Goal: Task Accomplishment & Management: Manage account settings

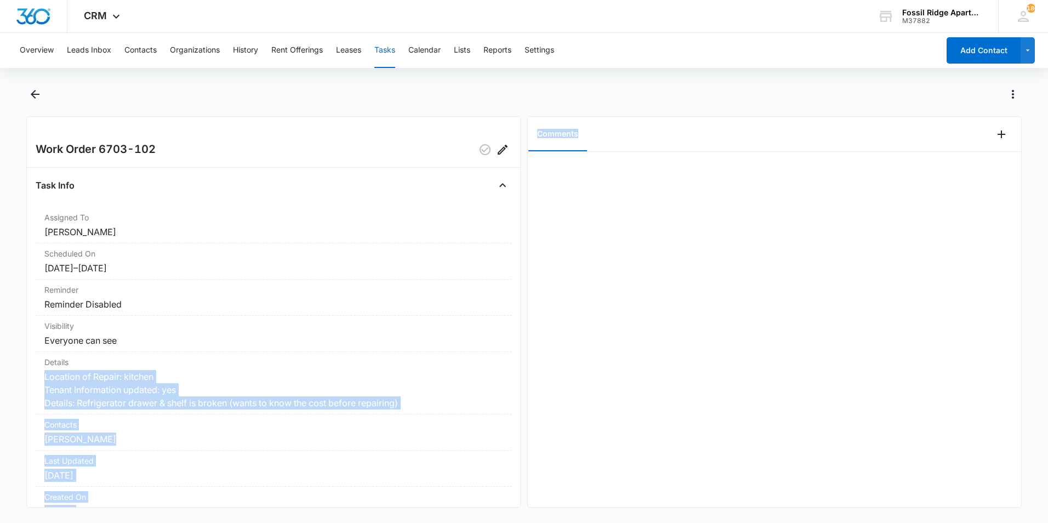
scroll to position [105, 0]
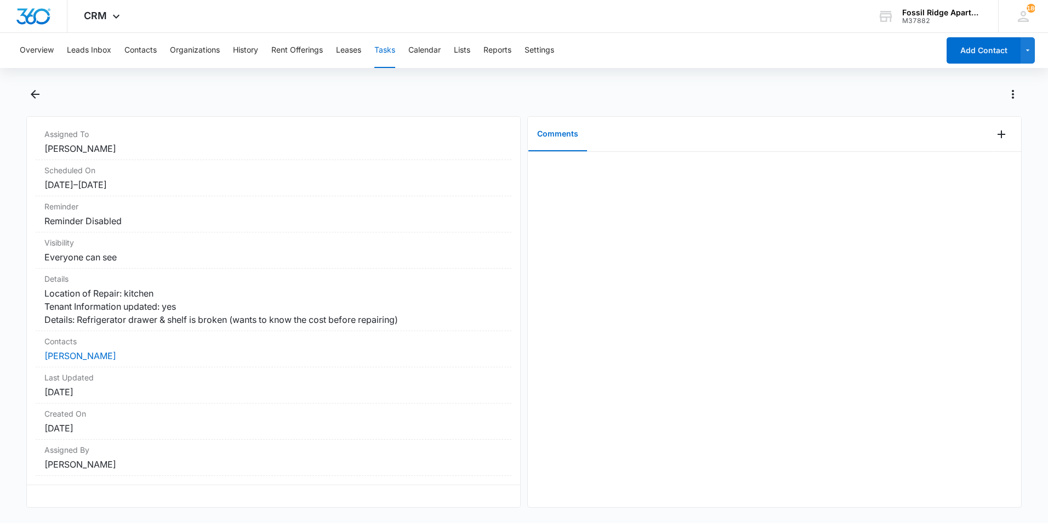
click at [596, 96] on div at bounding box center [536, 94] width 972 height 18
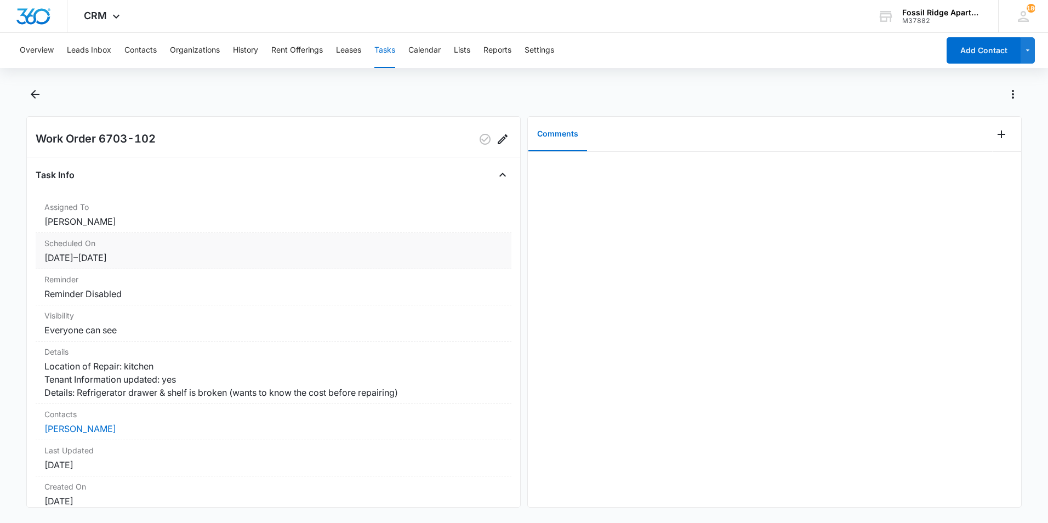
scroll to position [0, 0]
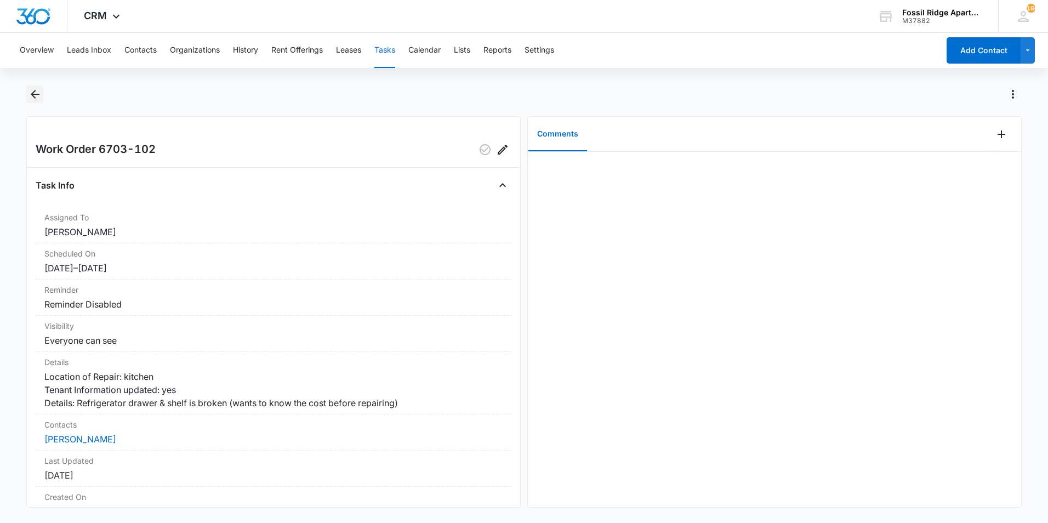
click at [38, 95] on icon "Back" at bounding box center [35, 94] width 9 height 9
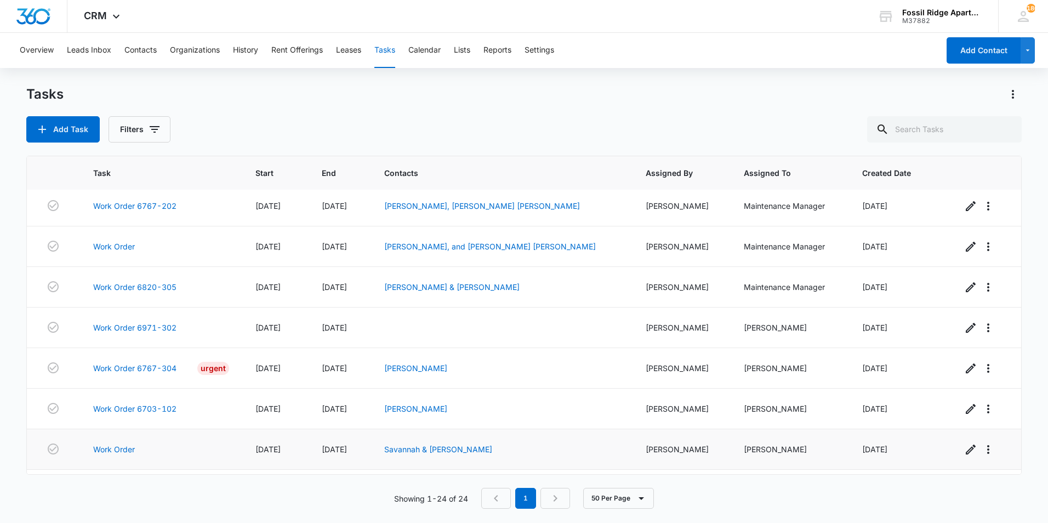
scroll to position [689, 0]
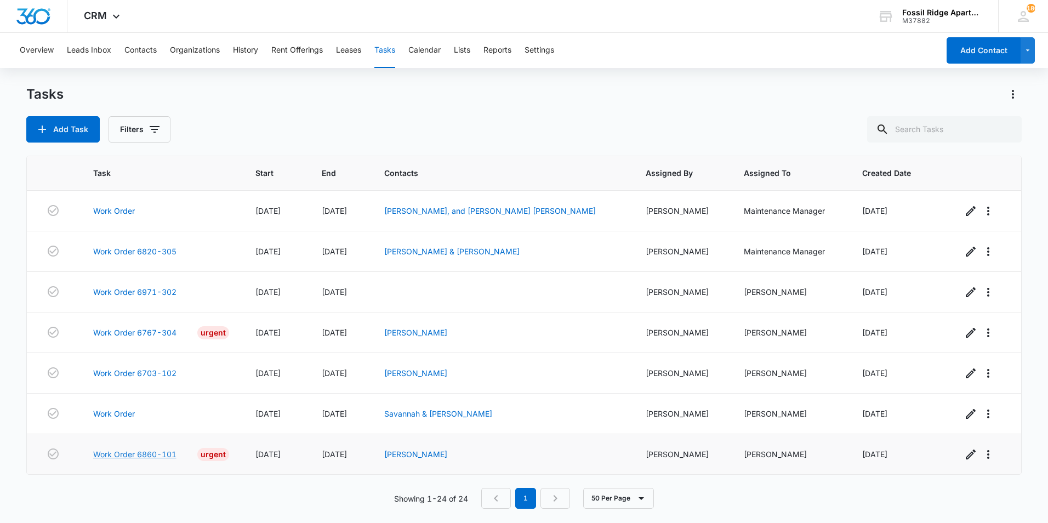
click at [130, 452] on link "Work Order 6860-101" at bounding box center [134, 454] width 83 height 12
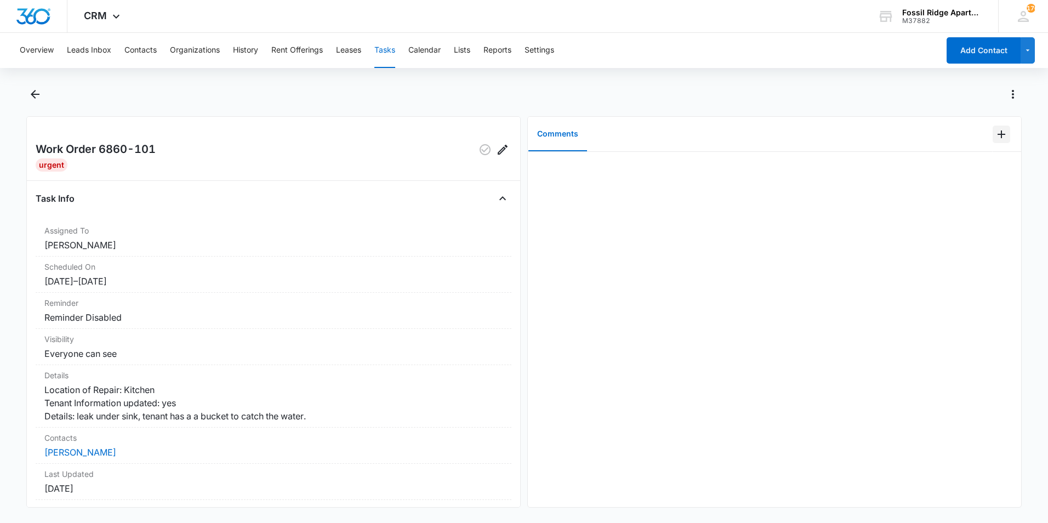
click at [996, 137] on icon "Add Comment" at bounding box center [1001, 134] width 13 height 13
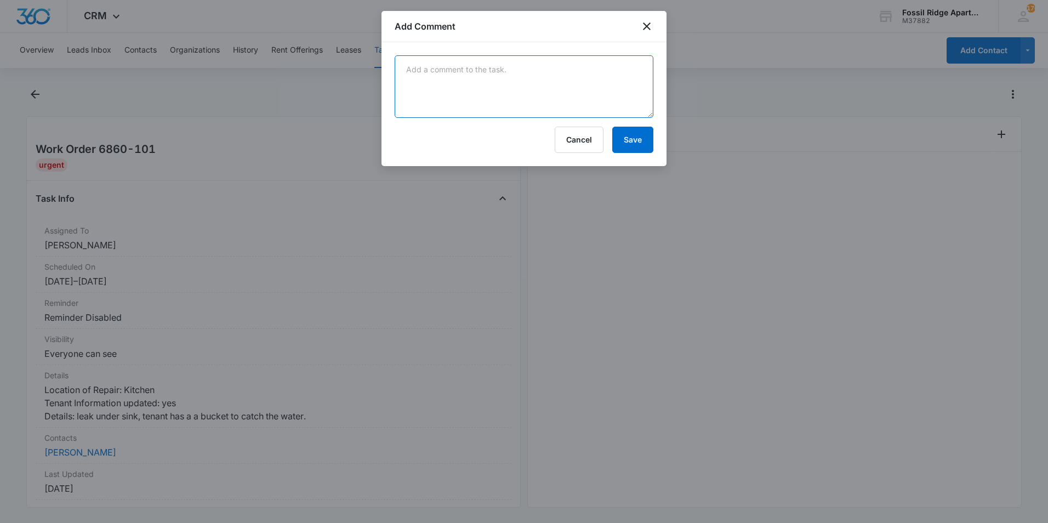
click at [606, 94] on textarea at bounding box center [524, 86] width 259 height 62
type textarea "Found the source of the leak and got it stopped."
click at [648, 137] on button "Save" at bounding box center [632, 140] width 41 height 26
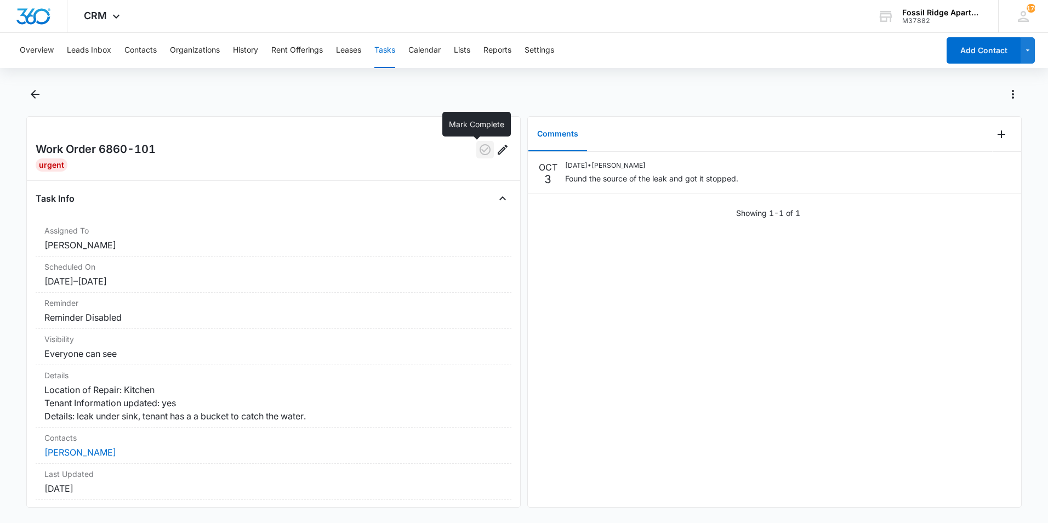
click at [478, 150] on icon "button" at bounding box center [484, 149] width 13 height 13
click at [37, 92] on icon "Back" at bounding box center [34, 94] width 13 height 13
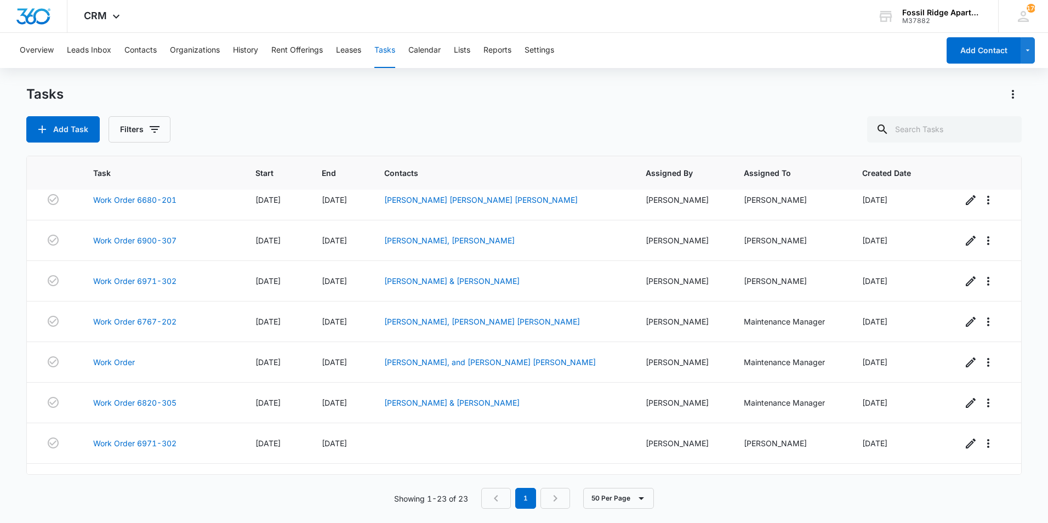
scroll to position [648, 0]
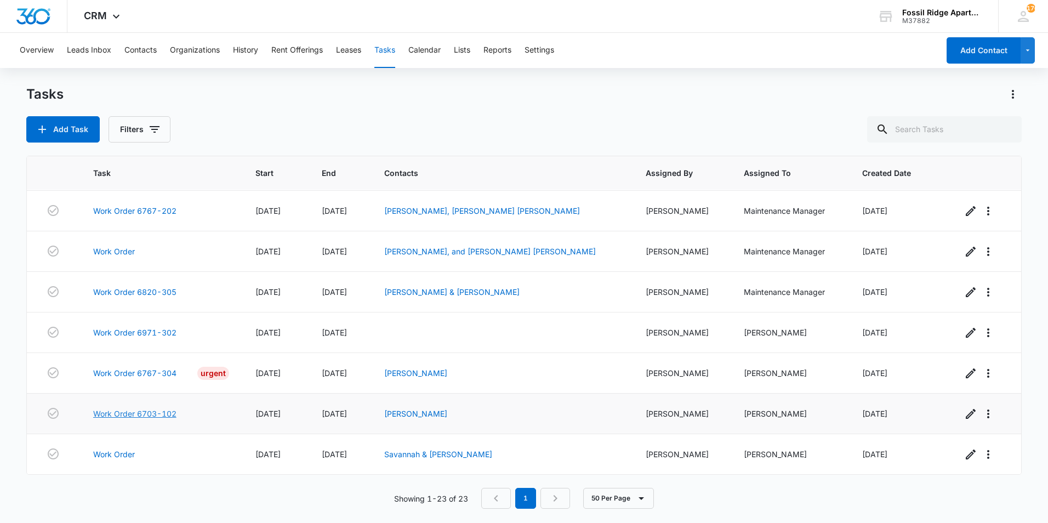
click at [155, 413] on link "Work Order 6703-102" at bounding box center [134, 414] width 83 height 12
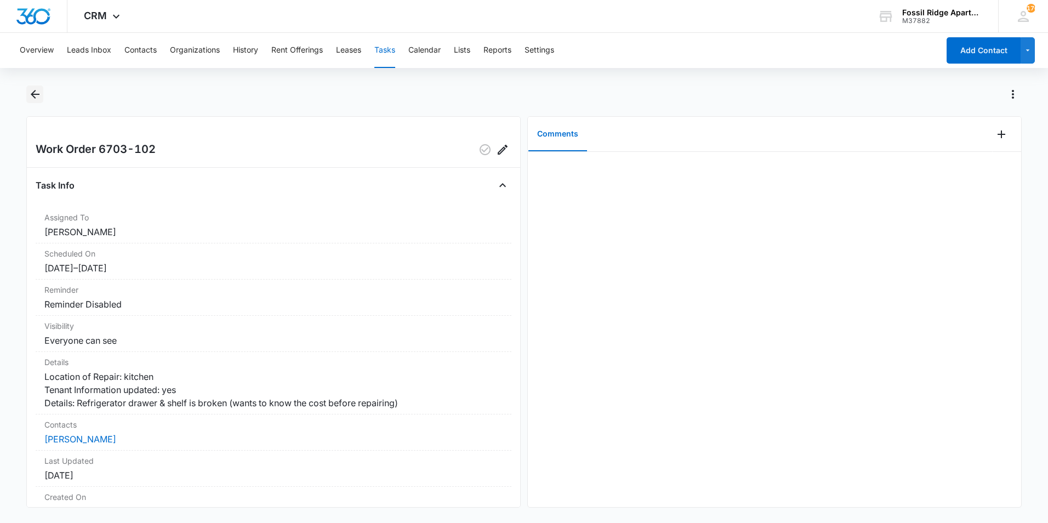
click at [30, 92] on icon "Back" at bounding box center [34, 94] width 13 height 13
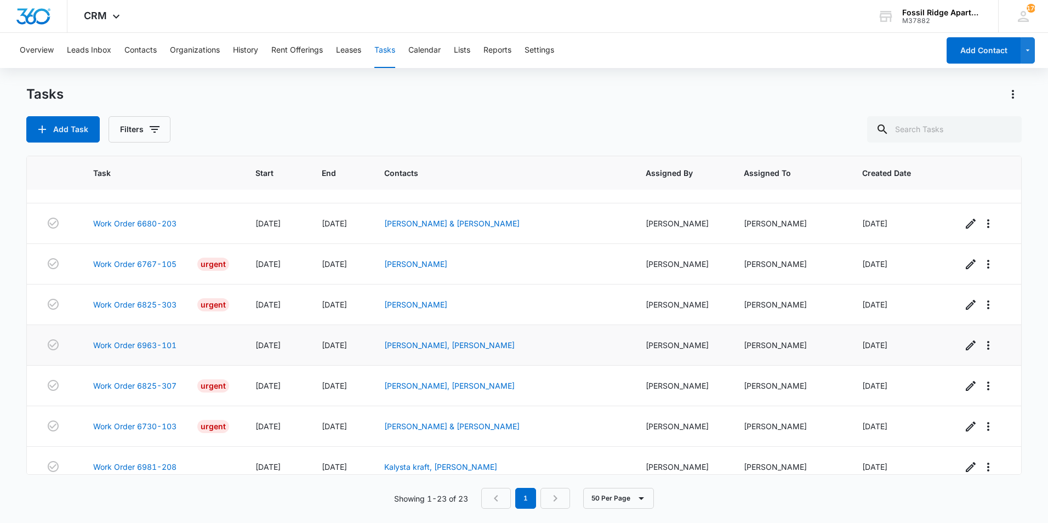
scroll to position [429, 0]
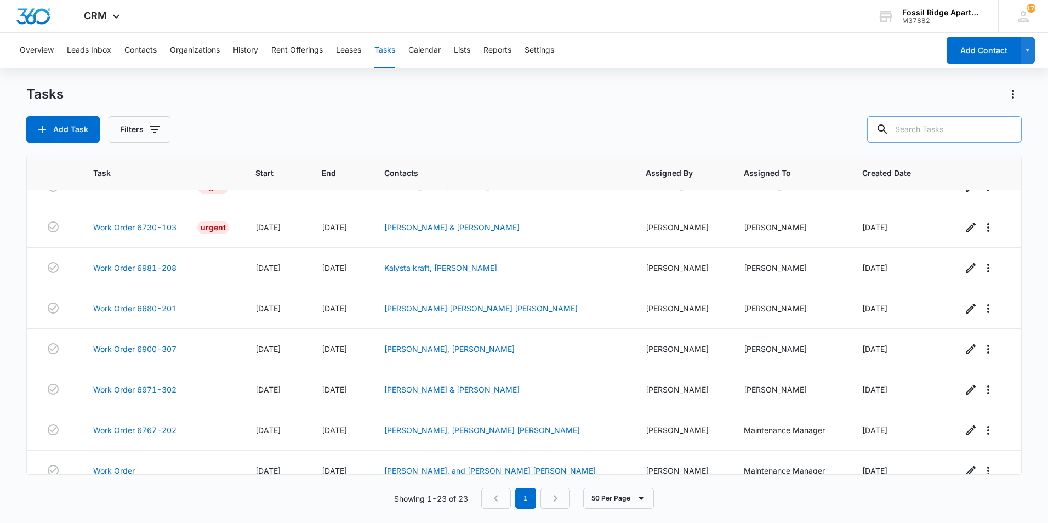
click at [961, 136] on input "text" at bounding box center [944, 129] width 155 height 26
type input "6990-306"
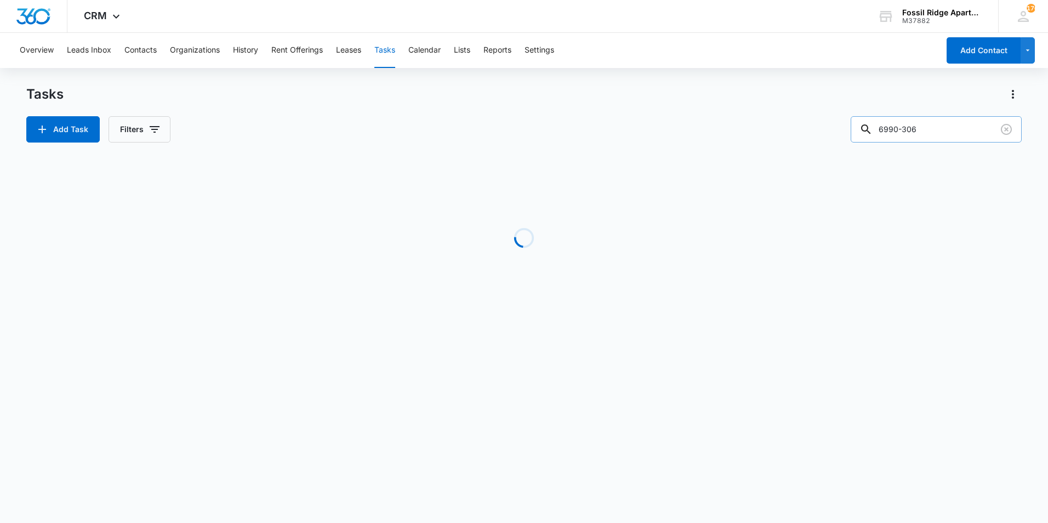
scroll to position [0, 0]
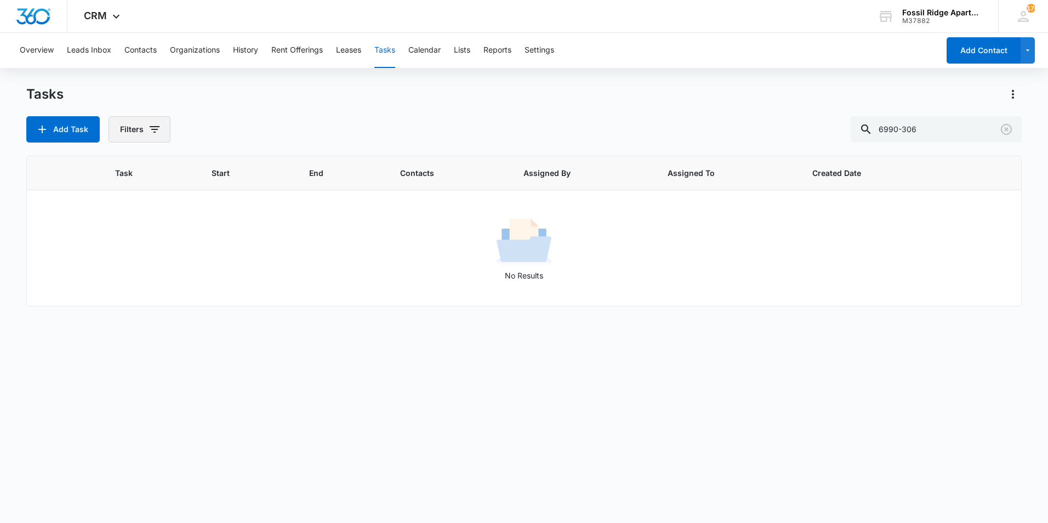
click at [125, 126] on button "Filters" at bounding box center [139, 129] width 62 height 26
click at [149, 259] on label "Complete" at bounding box center [185, 261] width 126 height 12
click at [122, 260] on input "Complete" at bounding box center [122, 260] width 1 height 1
radio input "false"
radio input "true"
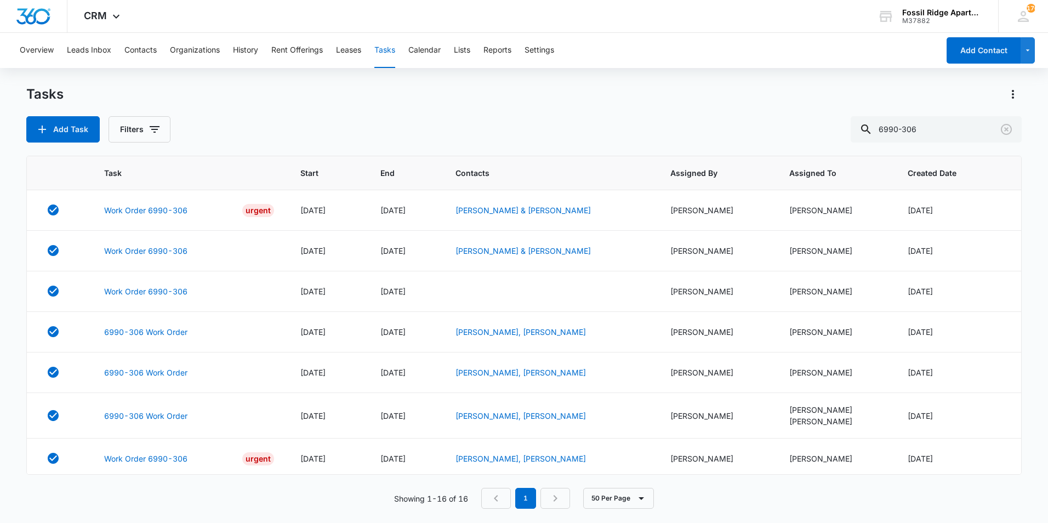
click at [300, 123] on div "Add Task Filters 6990-306" at bounding box center [523, 129] width 995 height 26
click at [157, 212] on link "Work Order 6990-306" at bounding box center [145, 210] width 83 height 12
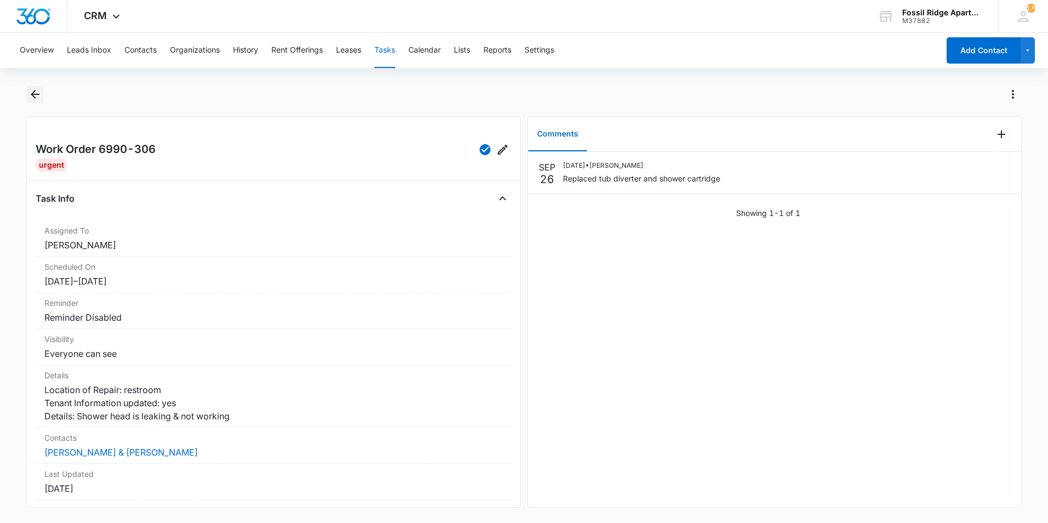
click at [39, 98] on icon "Back" at bounding box center [34, 94] width 13 height 13
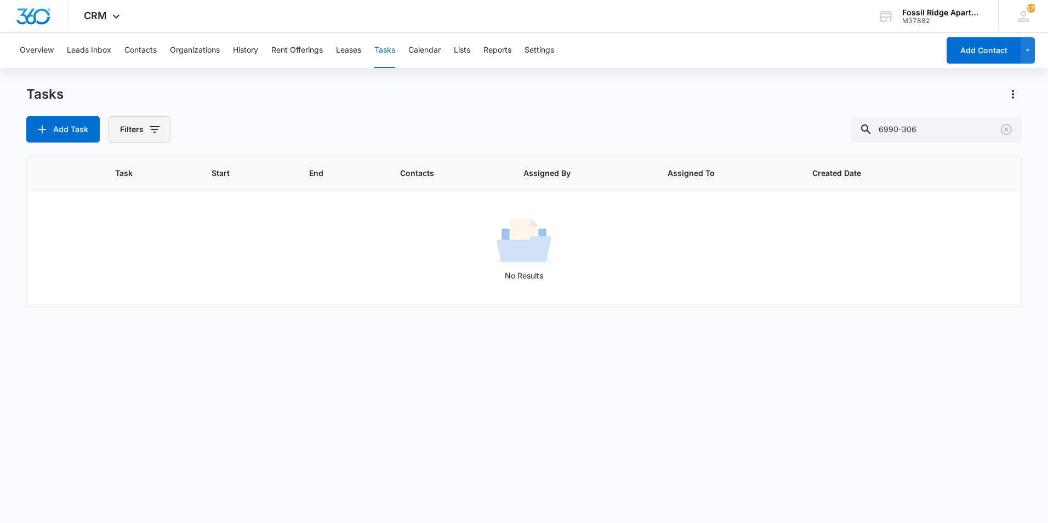
click at [161, 129] on button "Filters" at bounding box center [139, 129] width 62 height 26
click at [307, 105] on div "Tasks Add Task Filters Assigned By Assigned To Task Status: Incomplete Complete…" at bounding box center [523, 113] width 995 height 57
click at [1004, 134] on icon "Clear" at bounding box center [1006, 129] width 11 height 11
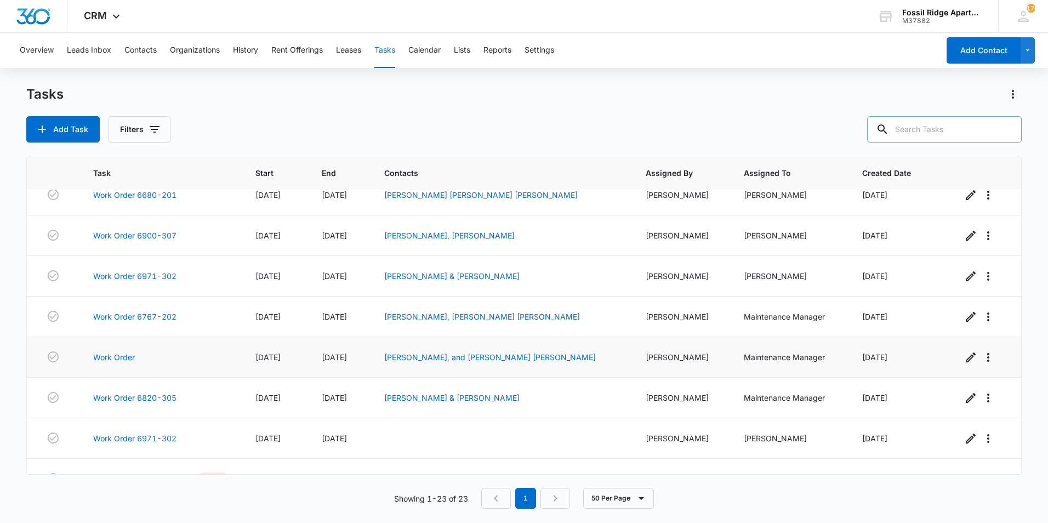
scroll to position [648, 0]
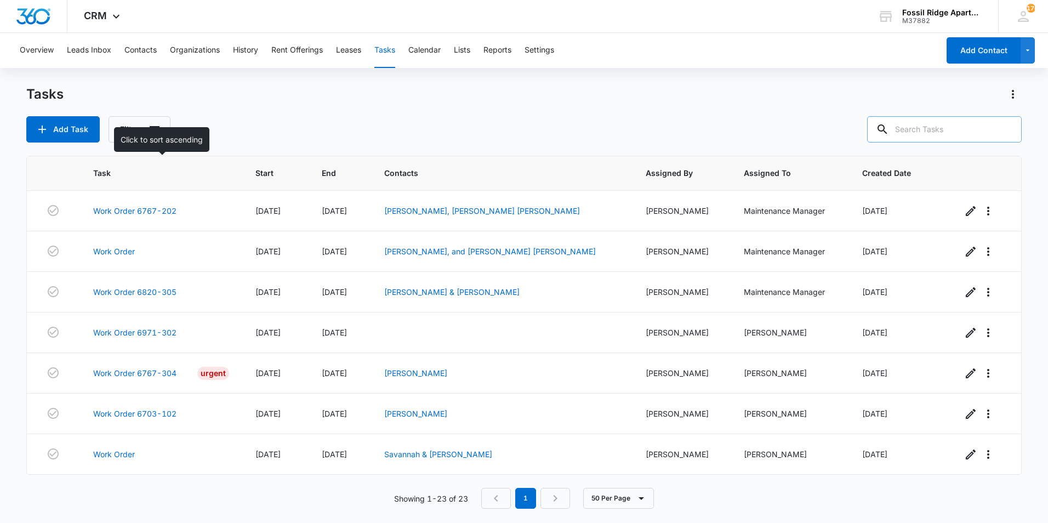
drag, startPoint x: 151, startPoint y: 174, endPoint x: 108, endPoint y: 330, distance: 162.6
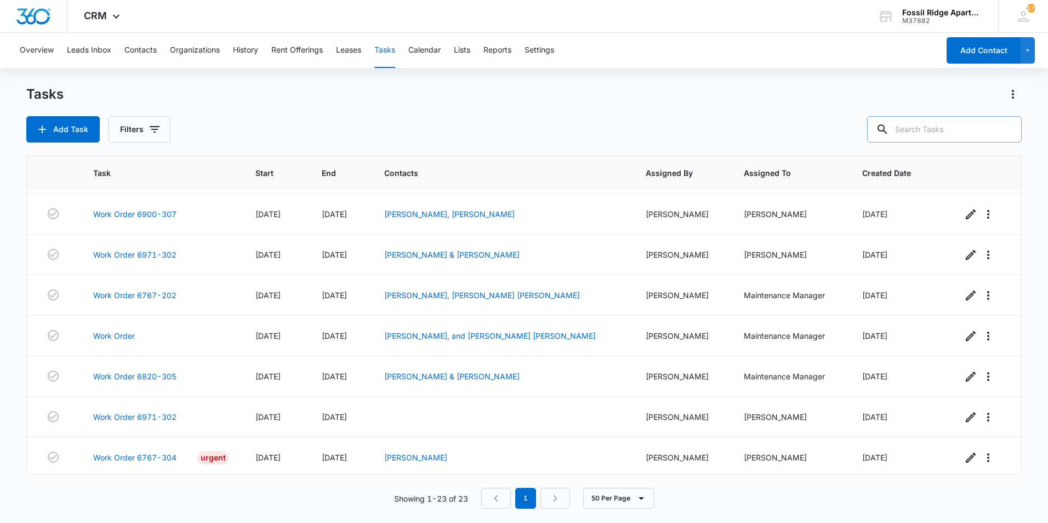
scroll to position [539, 0]
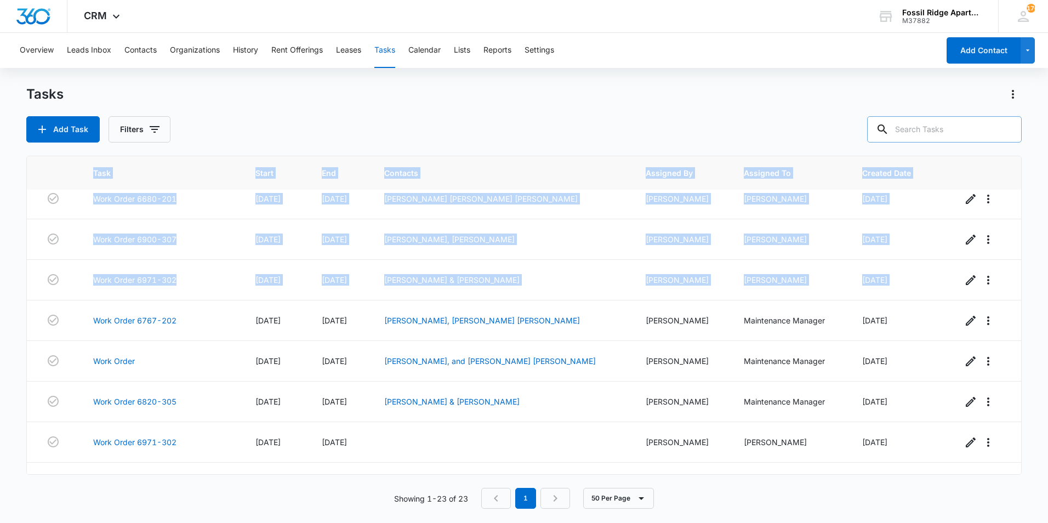
drag, startPoint x: 72, startPoint y: 321, endPoint x: 0, endPoint y: 462, distance: 158.3
click at [0, 462] on html "CRM Apps Websites Forms CRM Files Brand Settings Fossil Ridge Apartments M37882…" at bounding box center [524, 261] width 1048 height 523
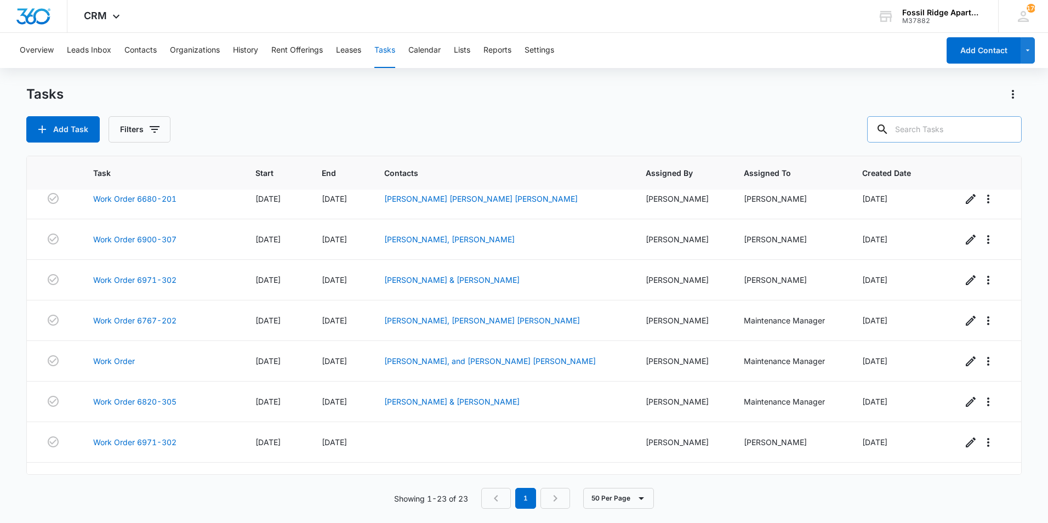
click at [364, 141] on div "Add Task Filters" at bounding box center [523, 129] width 995 height 26
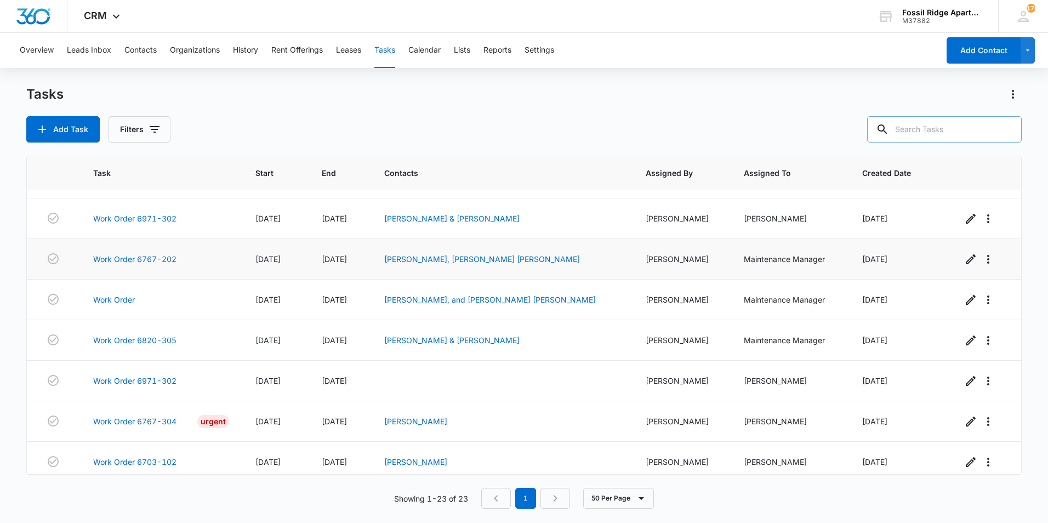
scroll to position [648, 0]
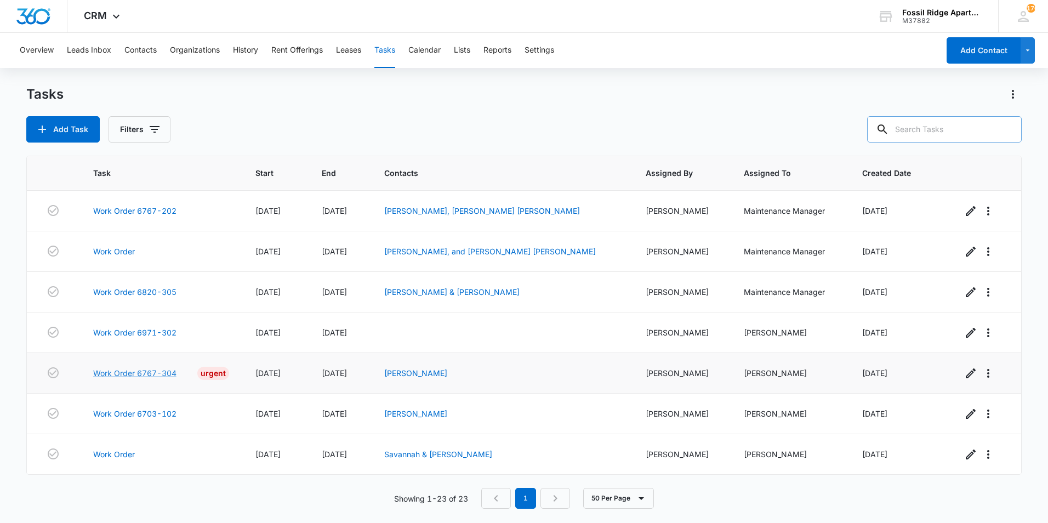
click at [128, 372] on link "Work Order 6767-304" at bounding box center [134, 373] width 83 height 12
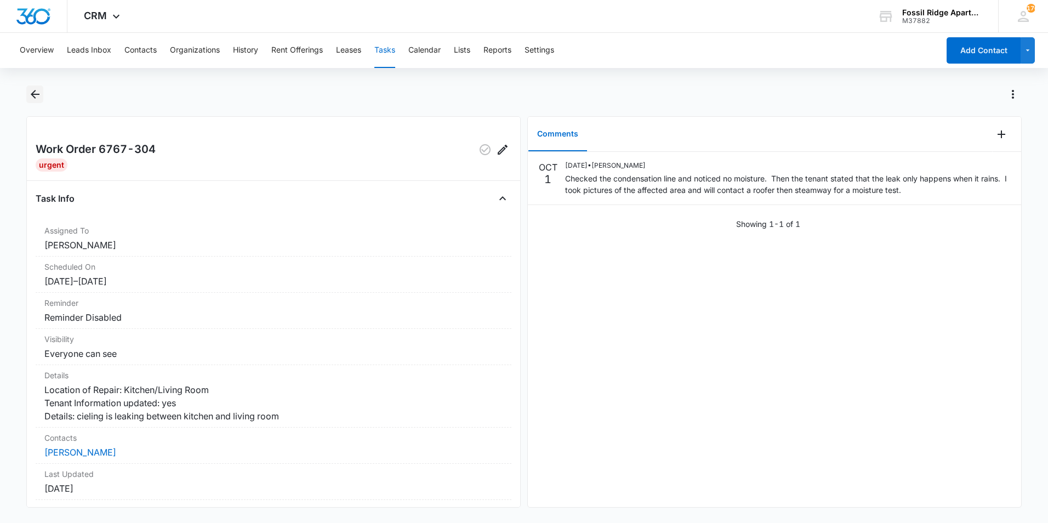
click at [30, 92] on icon "Back" at bounding box center [34, 94] width 13 height 13
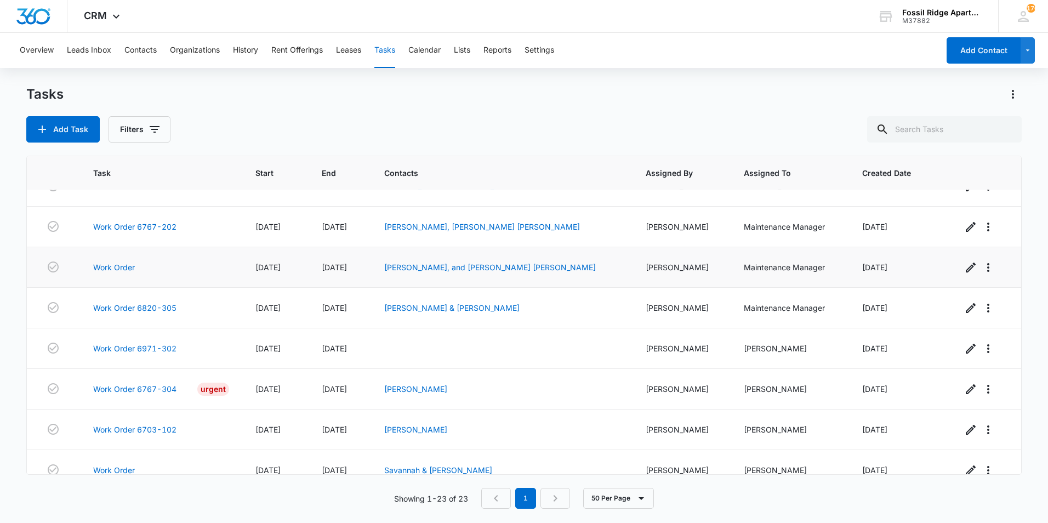
scroll to position [648, 0]
